Goal: Ask a question: Seek information or help from site administrators or community

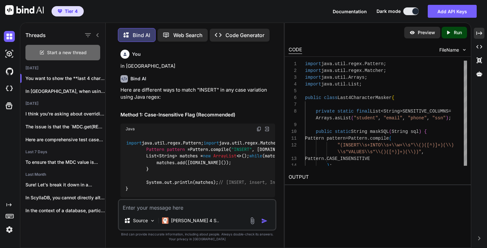
scroll to position [7, 0]
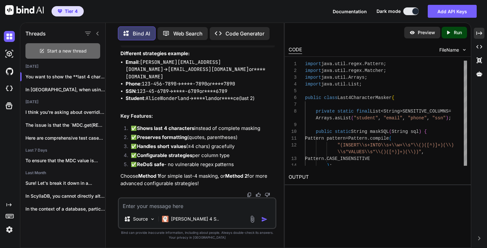
click at [80, 51] on span "Start a new thread" at bounding box center [67, 51] width 40 height 6
type textarea "x"
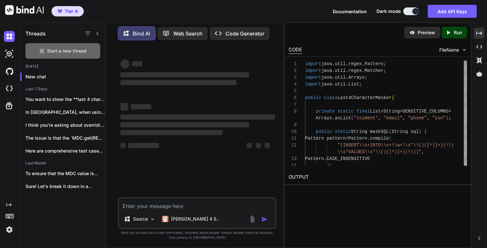
scroll to position [0, 0]
click at [158, 207] on textarea at bounding box center [197, 204] width 157 height 12
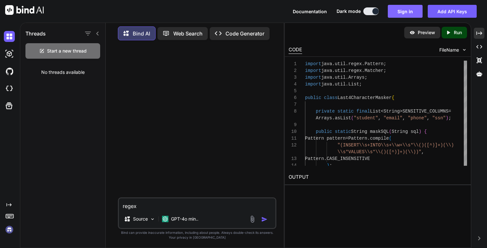
click at [408, 13] on button "Sign in" at bounding box center [405, 11] width 35 height 13
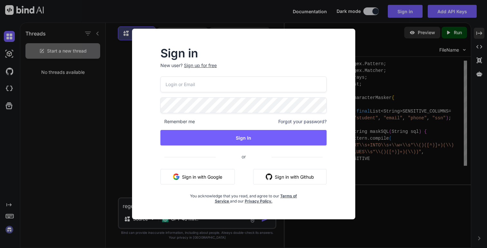
click at [214, 175] on button "Sign in with Google" at bounding box center [197, 176] width 74 height 15
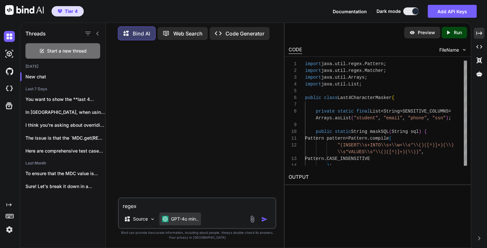
click at [189, 221] on p "GPT-4o min.." at bounding box center [184, 219] width 27 height 6
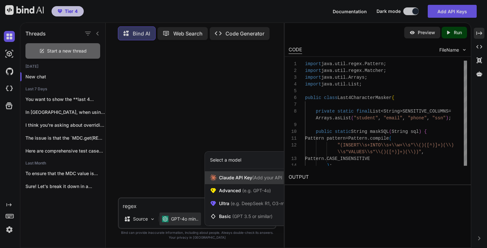
click at [239, 179] on span "[PERSON_NAME] Key (Add your API Key)" at bounding box center [256, 177] width 74 height 6
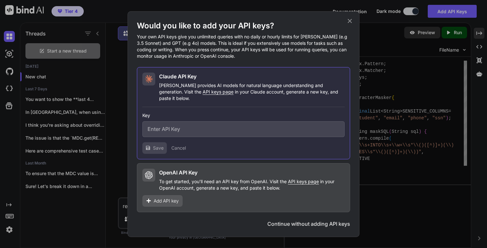
click at [351, 24] on icon at bounding box center [349, 20] width 7 height 7
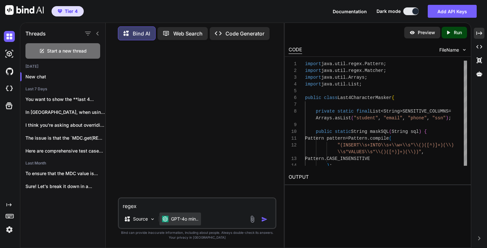
click at [191, 220] on p "GPT-4o min.." at bounding box center [184, 219] width 27 height 6
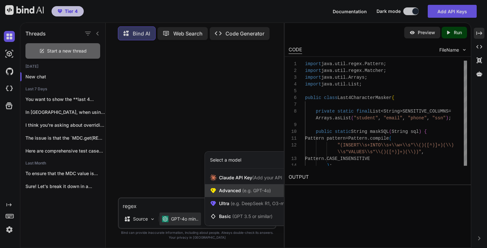
click at [239, 190] on span "Advanced (e.g. GPT-4o)" at bounding box center [245, 190] width 52 height 6
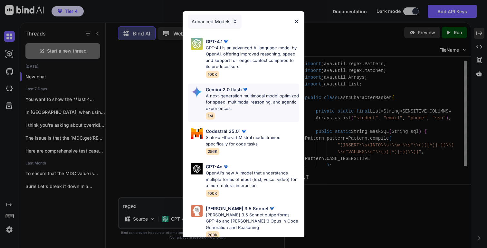
scroll to position [4, 0]
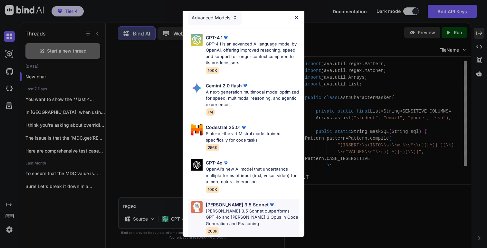
click at [239, 213] on p "[PERSON_NAME] 3.5 Sonnet outperforms GPT-4o and [PERSON_NAME] 3 Opus in Code Ge…" at bounding box center [252, 217] width 93 height 19
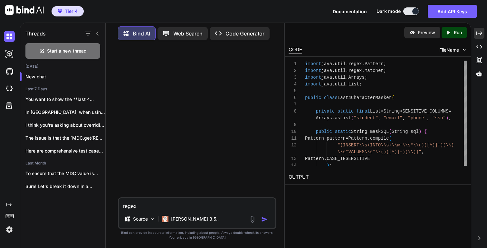
click at [189, 205] on textarea "regex" at bounding box center [197, 204] width 157 height 12
click at [122, 208] on textarea "regex" at bounding box center [197, 204] width 157 height 12
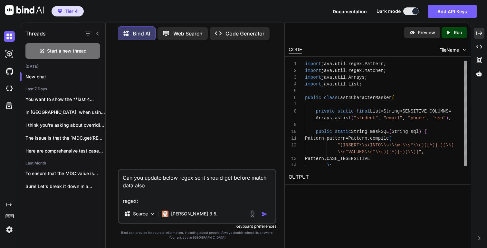
paste textarea "(Insert\s+Into\s+\w+\s*\()([^)]+)(\)\s*values\s*\()([^}]+)(\))"
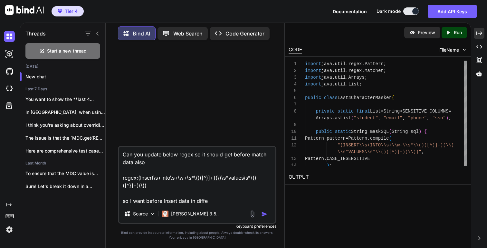
click at [211, 203] on textarea "Can you update below regex so it should get before match data also regex:(Inser…" at bounding box center [197, 176] width 157 height 58
type textarea "Can you update below regex so it should get before match data also regex:(Inser…"
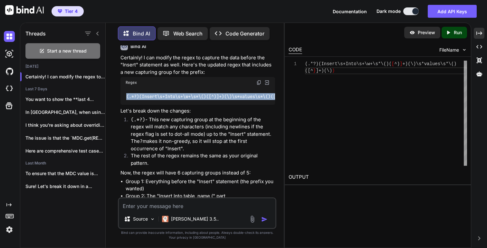
scroll to position [0, 33]
drag, startPoint x: 126, startPoint y: 95, endPoint x: 275, endPoint y: 95, distance: 149.2
click at [275, 95] on div "You Can you update below regex so it should get before match data also regex:(I…" at bounding box center [197, 121] width 157 height 152
copy code "(.*?)(Insert\s+Into\s+\w+\s*\()([^)]+)(\)\s*values\s*\()([^}]+)(\))"
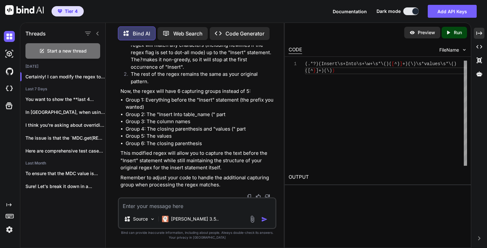
scroll to position [128, 0]
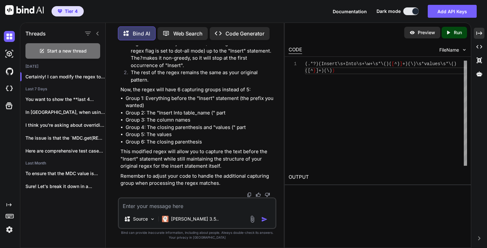
click at [192, 199] on textarea at bounding box center [197, 204] width 157 height 12
click at [190, 201] on textarea at bounding box center [197, 204] width 157 height 12
type textarea "Is it possible combine group 1 and group 2 of above"
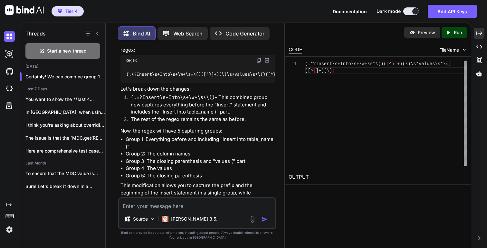
scroll to position [341, 0]
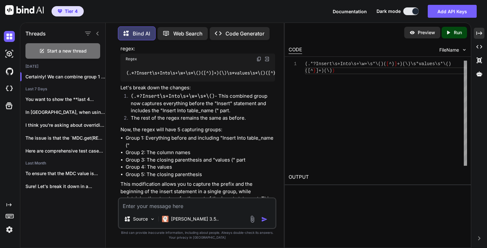
click at [260, 60] on img at bounding box center [259, 58] width 5 height 5
click at [260, 59] on img at bounding box center [259, 58] width 5 height 5
click at [82, 48] on span "Start a new thread" at bounding box center [67, 51] width 40 height 6
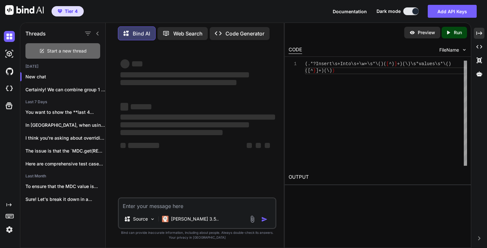
scroll to position [0, 0]
click at [162, 204] on textarea at bounding box center [197, 204] width 157 height 12
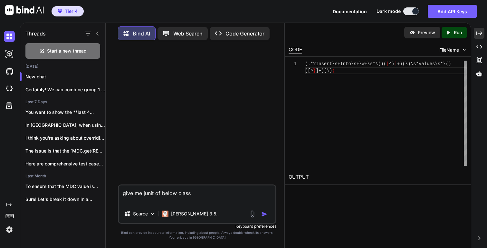
click at [154, 194] on textarea "give me junit of below class" at bounding box center [197, 194] width 157 height 19
click at [137, 202] on textarea "give me junits of below class" at bounding box center [197, 194] width 157 height 19
paste textarea "@Component public class MaskingConverter extends ClassicConverter { @Override p…"
type textarea "give me junits of below class @Component public class MaskingConverter extends …"
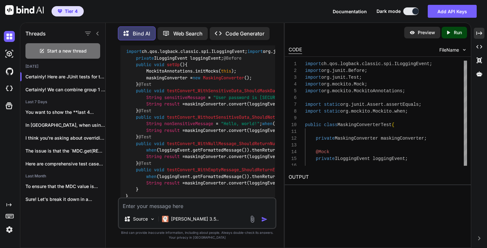
scroll to position [81, 0]
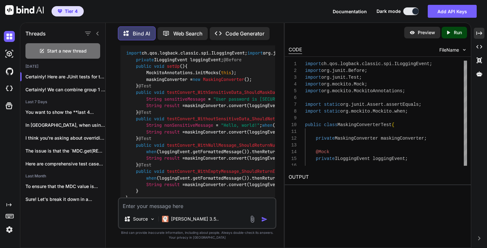
click at [190, 115] on div "import ch.qos.logback.classic.spi.ILoggingEvent; import org.junit.Before; impor…" at bounding box center [198, 125] width 155 height 161
copy span "MaskingConverterTest"
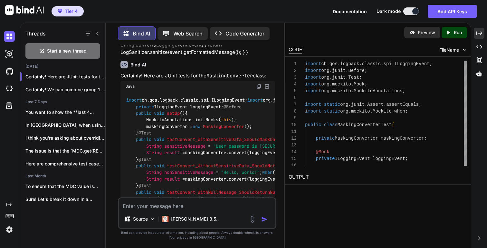
scroll to position [32, 0]
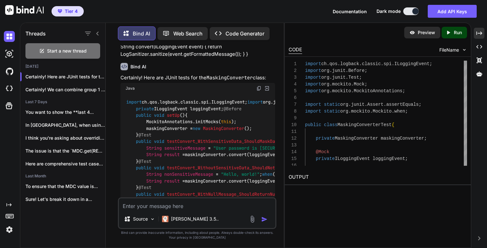
click at [257, 90] on img at bounding box center [259, 88] width 5 height 5
click at [259, 88] on img at bounding box center [259, 88] width 5 height 5
